Goal: Check status: Check status

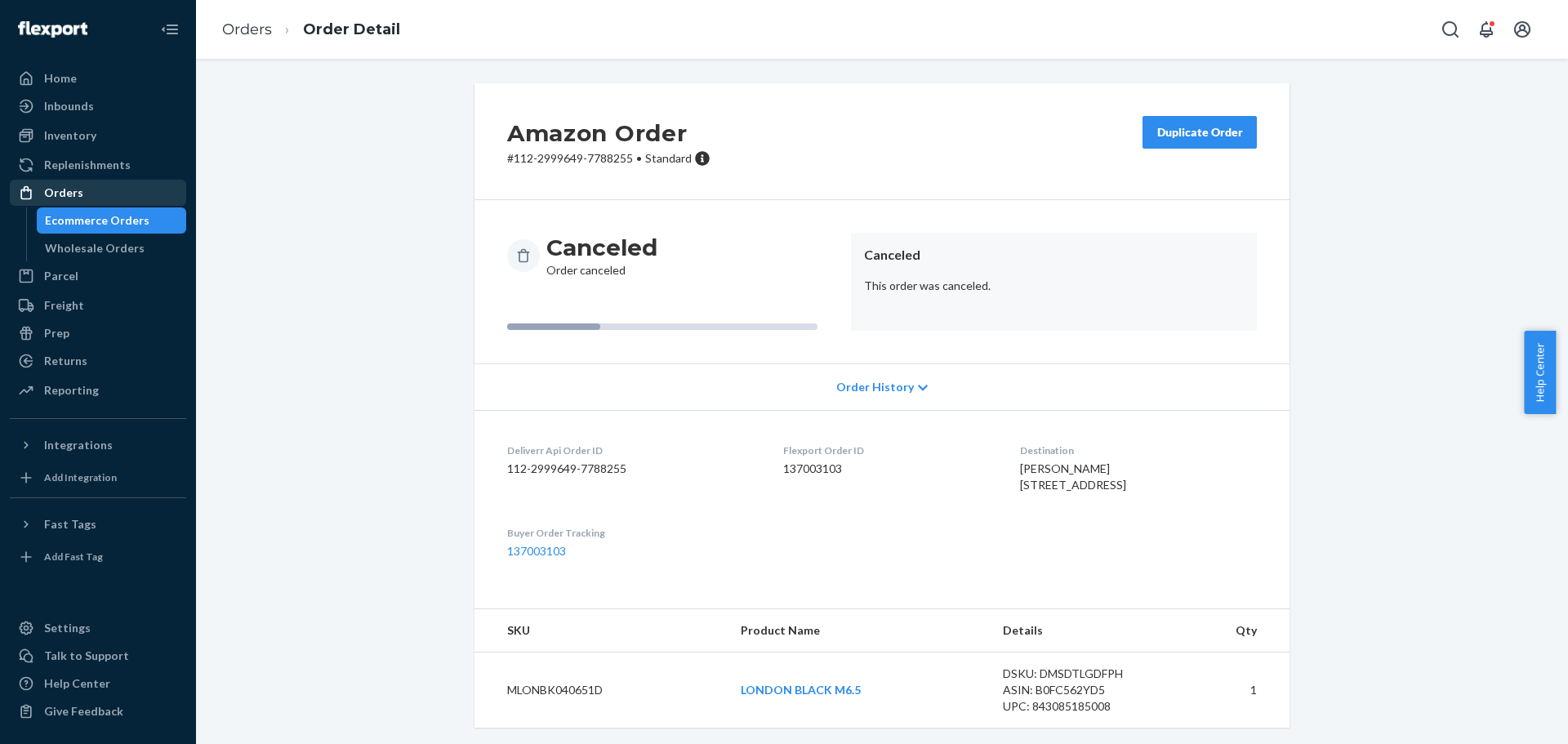
scroll to position [36, 0]
click at [88, 191] on div "Orders" at bounding box center [97, 192] width 173 height 23
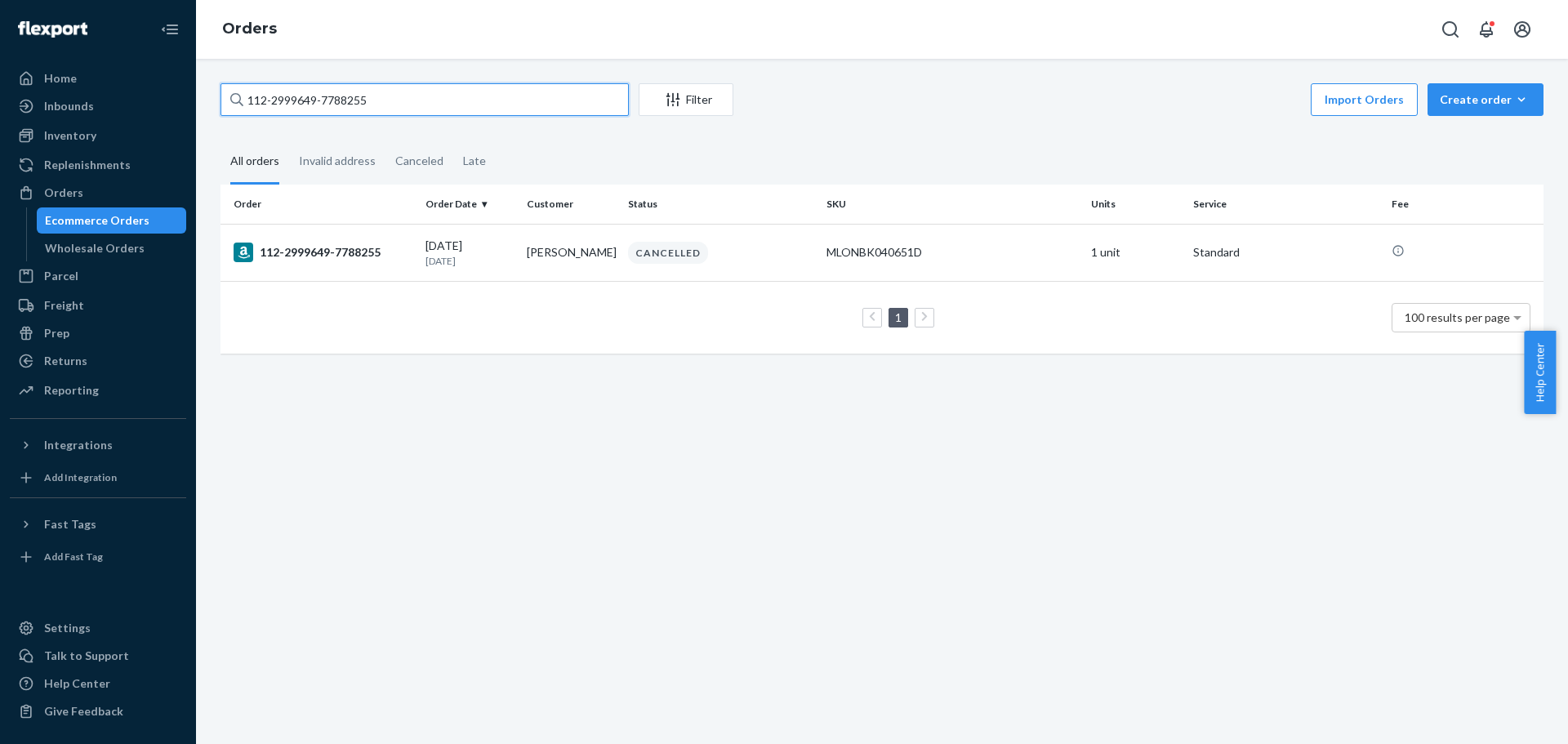
click at [336, 104] on input "112-2999649-7788255" at bounding box center [425, 99] width 409 height 32
paste input "3765320"
type input "3765320"
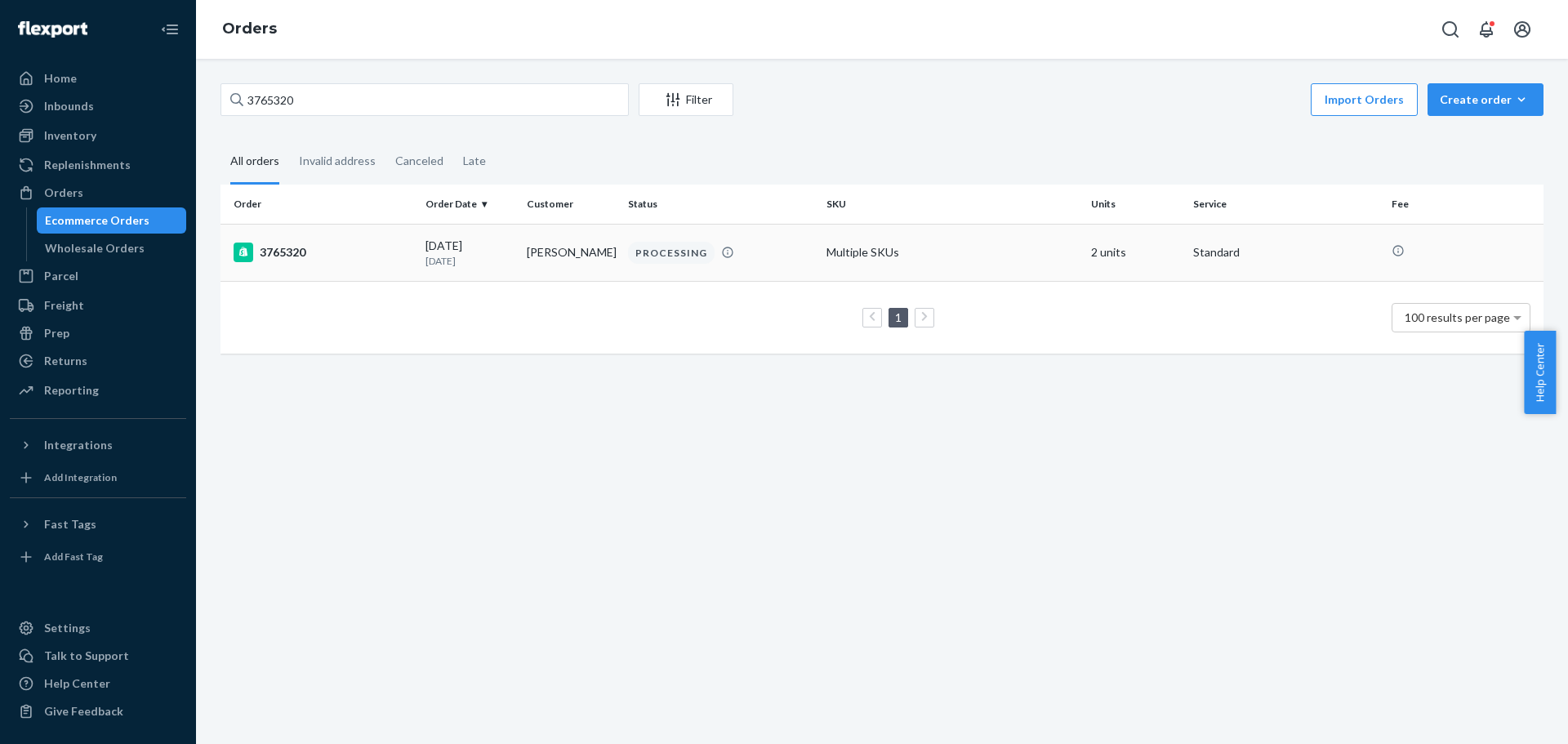
click at [289, 250] on div "3765320" at bounding box center [322, 252] width 179 height 20
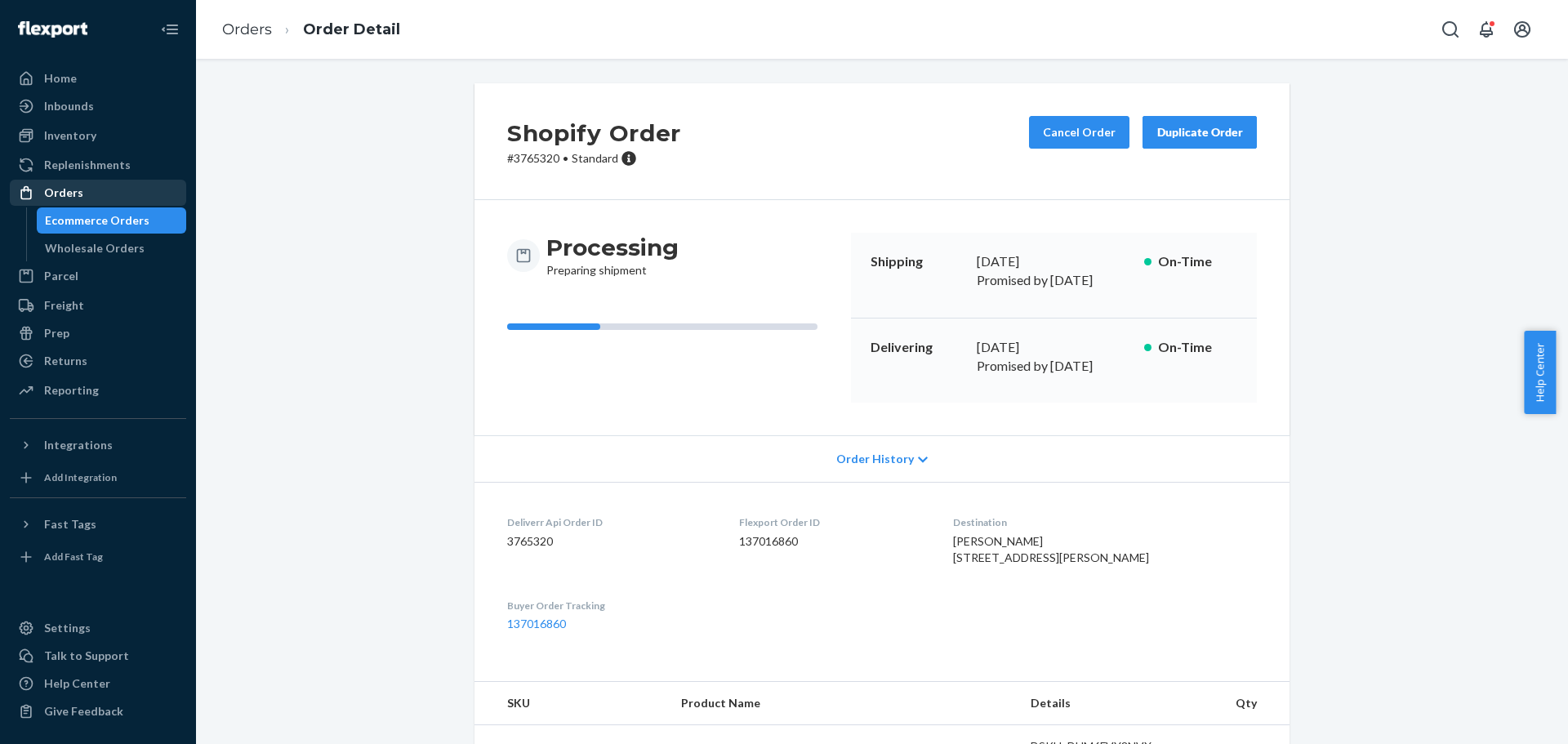
click at [91, 194] on div "Orders" at bounding box center [97, 192] width 173 height 23
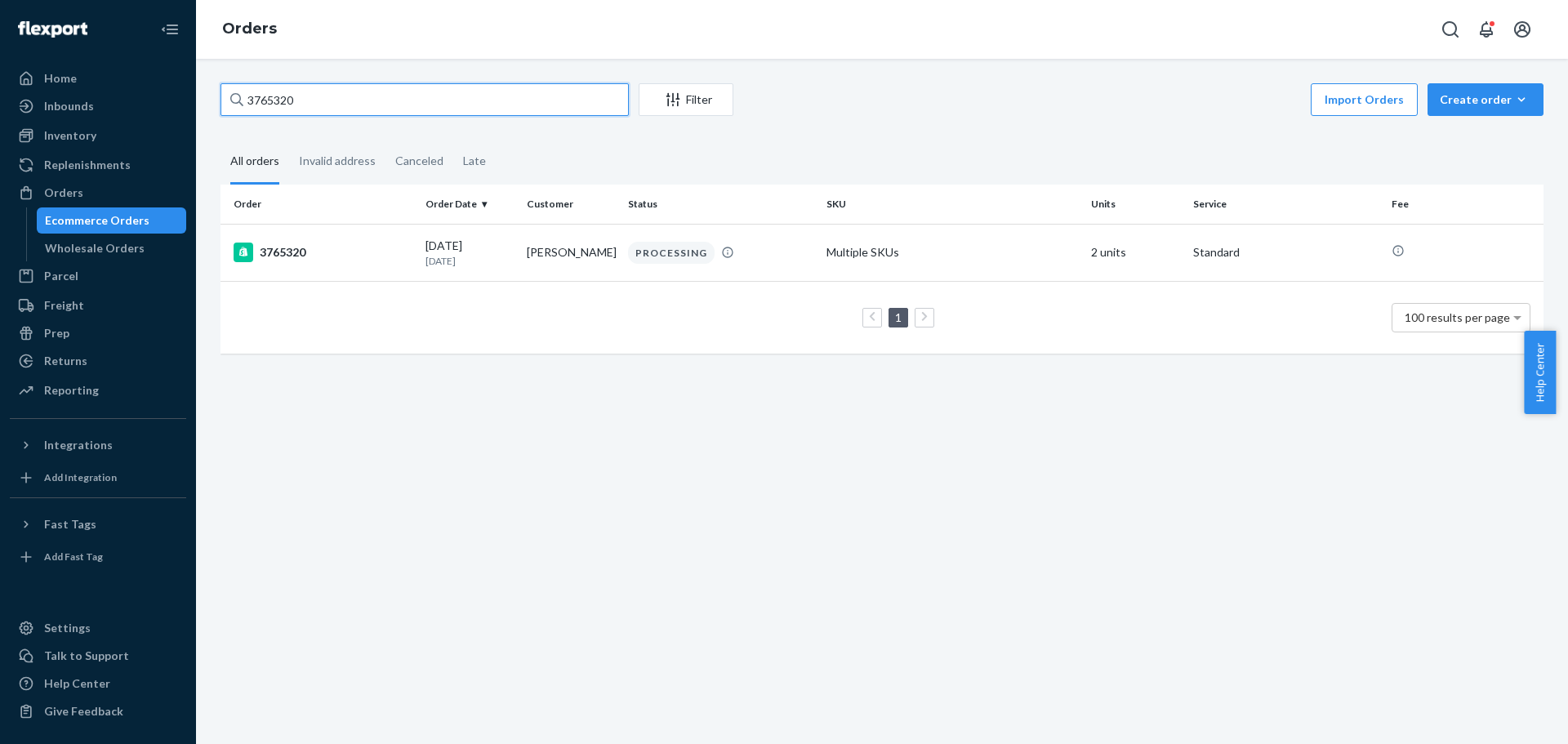
drag, startPoint x: 326, startPoint y: 100, endPoint x: 218, endPoint y: 106, distance: 108.2
click at [218, 106] on div "3765320 Filter Import Orders Create order Ecommerce order Removal order All ord…" at bounding box center [882, 226] width 1347 height 286
paste input "141"
type input "3714120"
click at [286, 264] on td "3714120" at bounding box center [320, 254] width 198 height 60
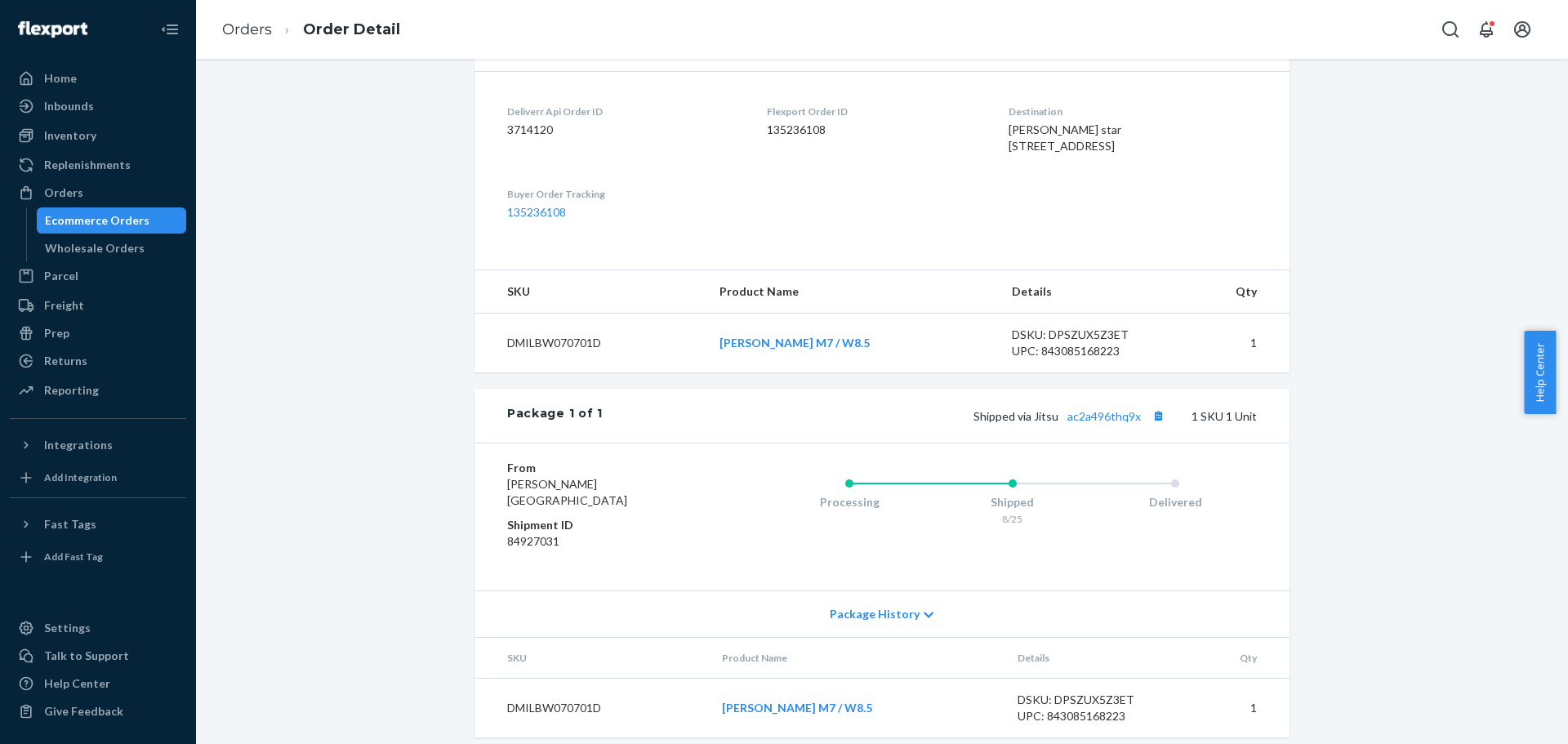
scroll to position [434, 0]
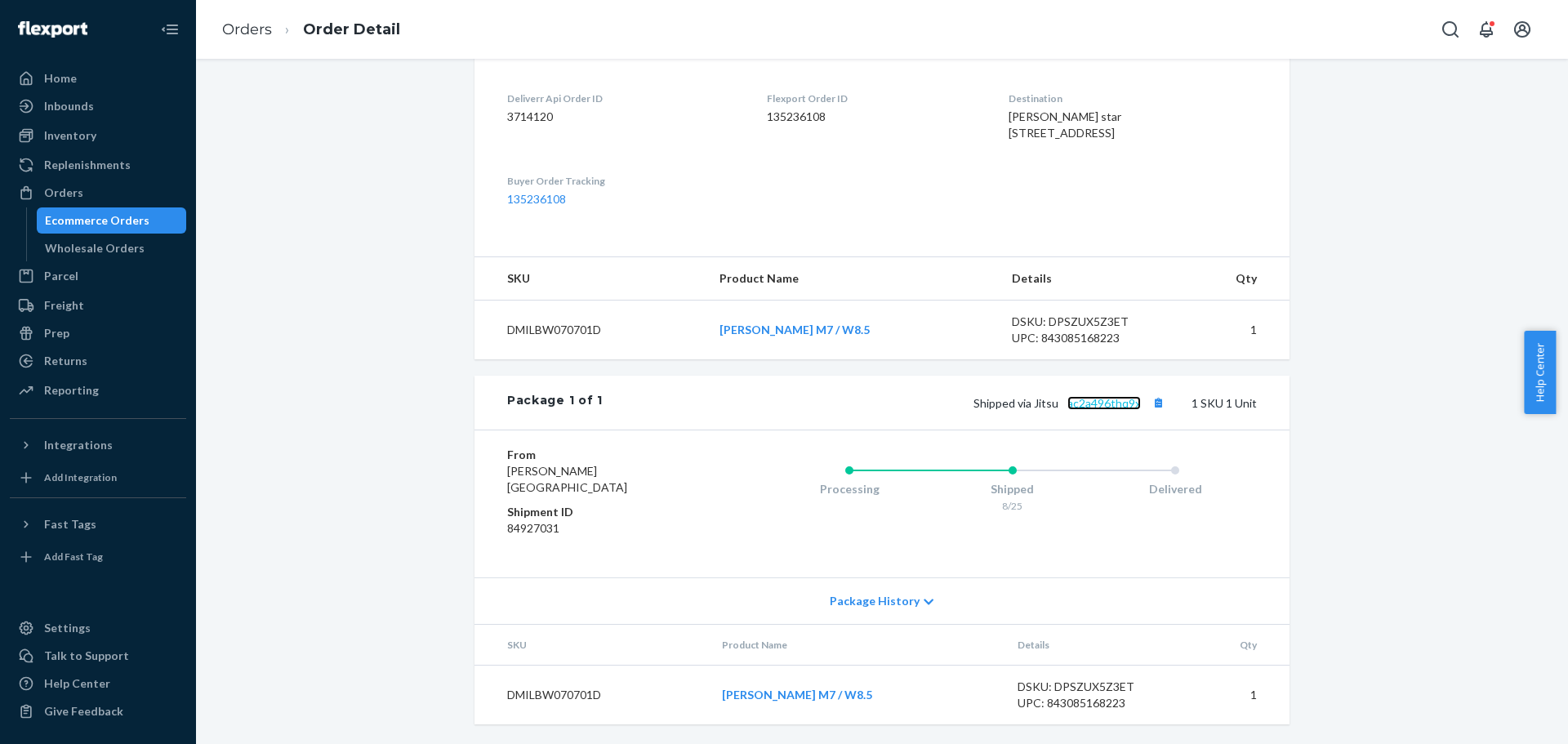
click at [1098, 405] on link "ac2a496thq9x" at bounding box center [1104, 403] width 74 height 14
click at [76, 184] on div "Orders" at bounding box center [97, 192] width 173 height 23
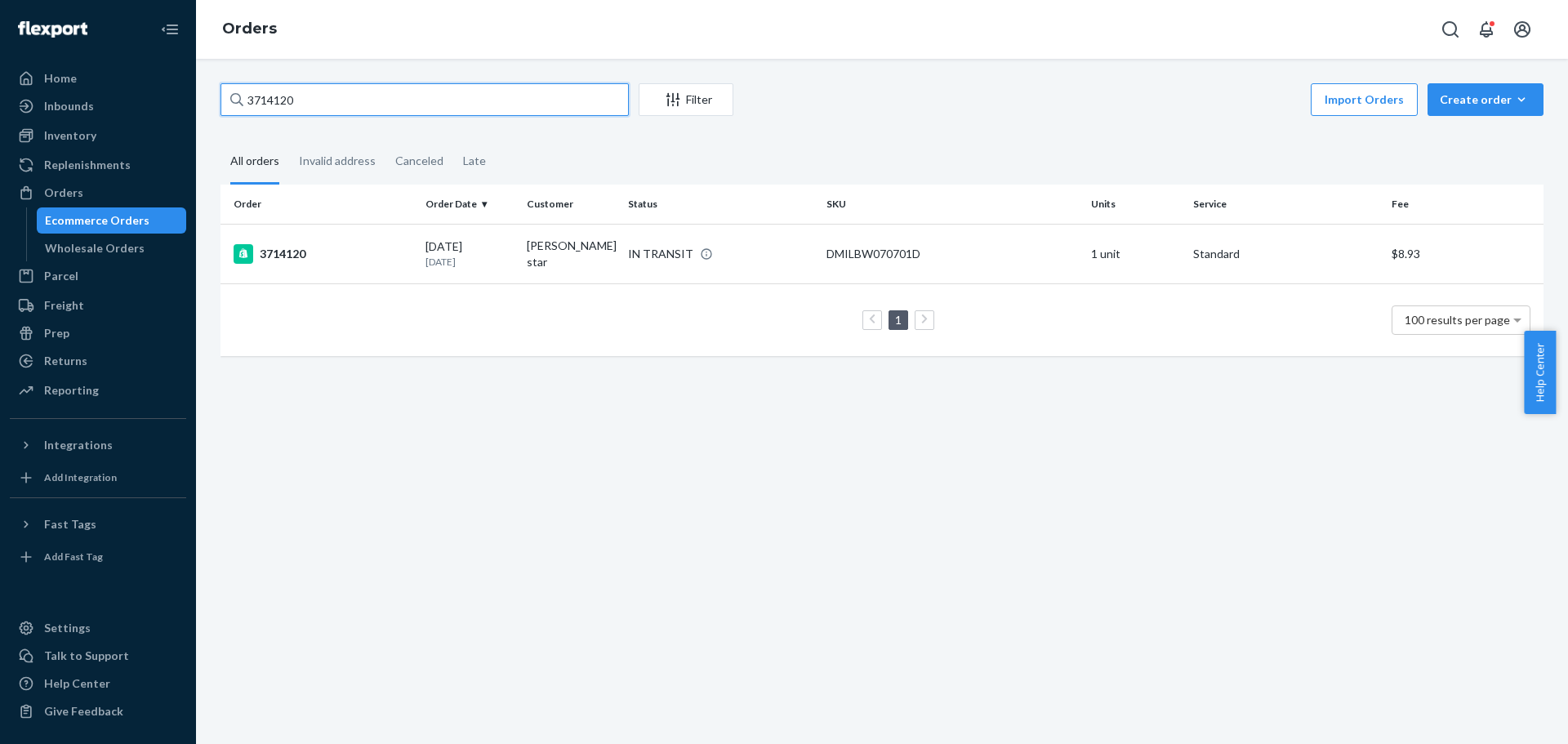
click at [288, 95] on input "3714120" at bounding box center [425, 99] width 409 height 32
paste input "51395"
type input "3751395"
click at [313, 253] on div "3751395" at bounding box center [322, 254] width 179 height 20
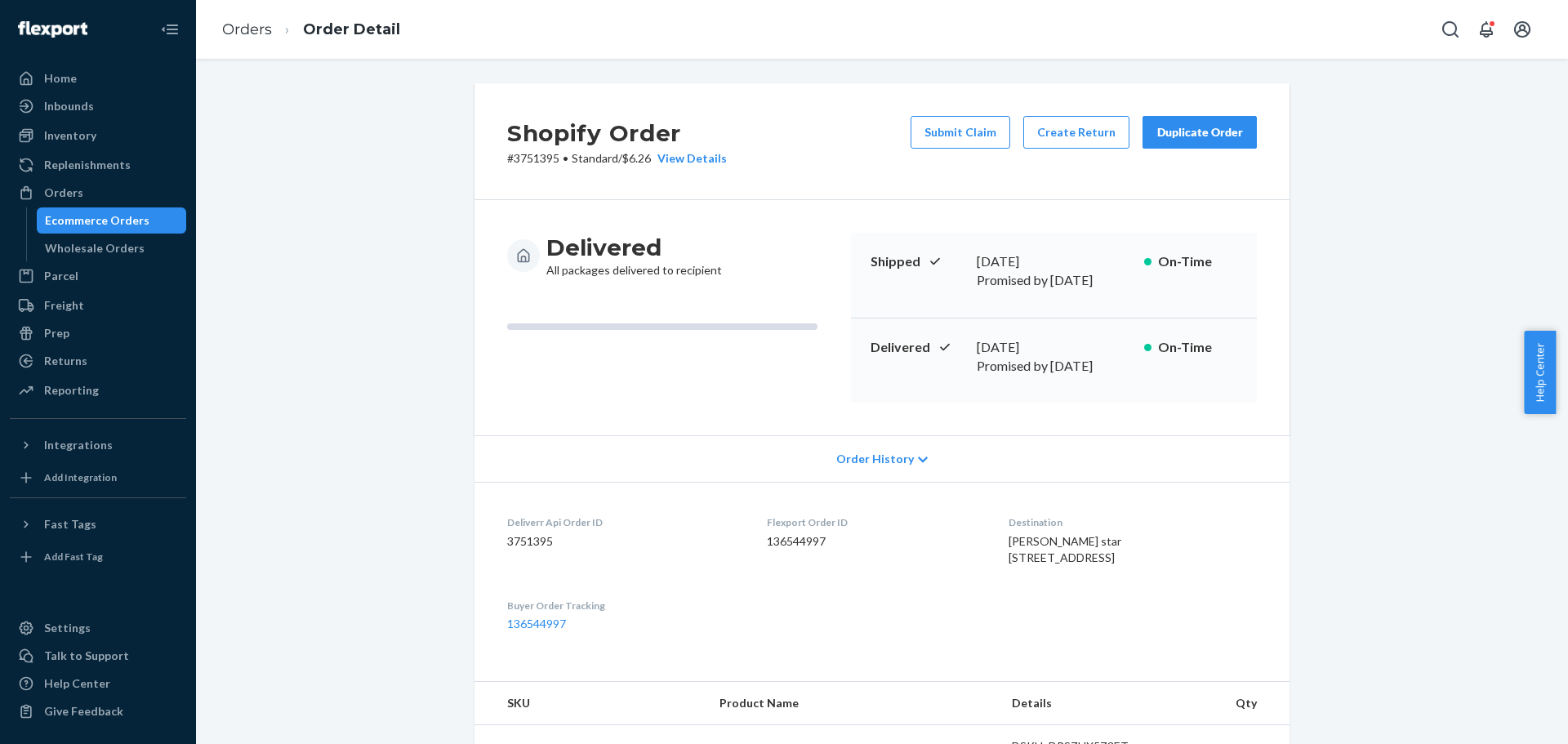
scroll to position [409, 0]
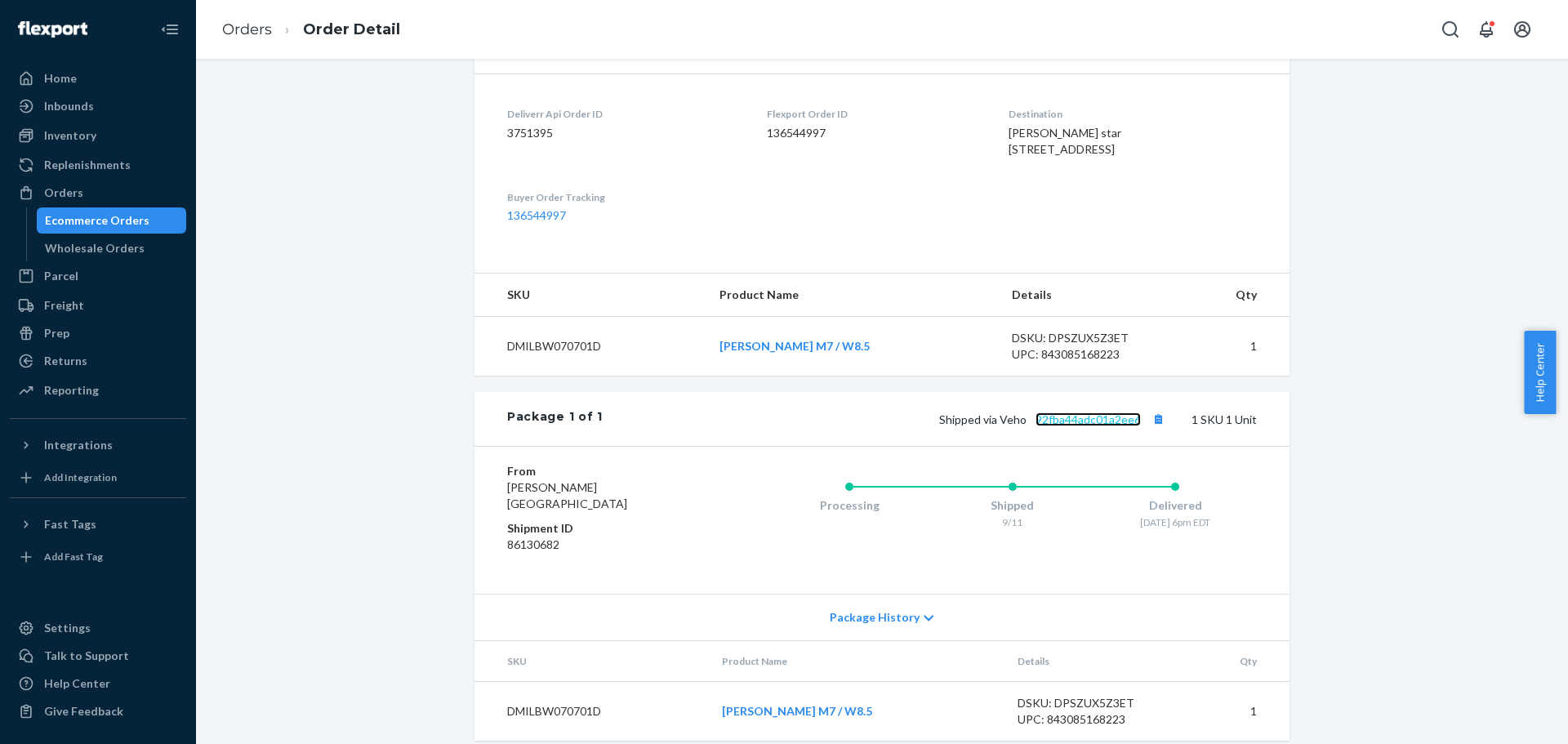
click at [1081, 427] on link "92fba44adc01a2ee6" at bounding box center [1088, 419] width 105 height 14
click at [1070, 427] on link "92fba44adc01a2ee6" at bounding box center [1088, 419] width 105 height 14
